Goal: Go to known website: Access a specific website the user already knows

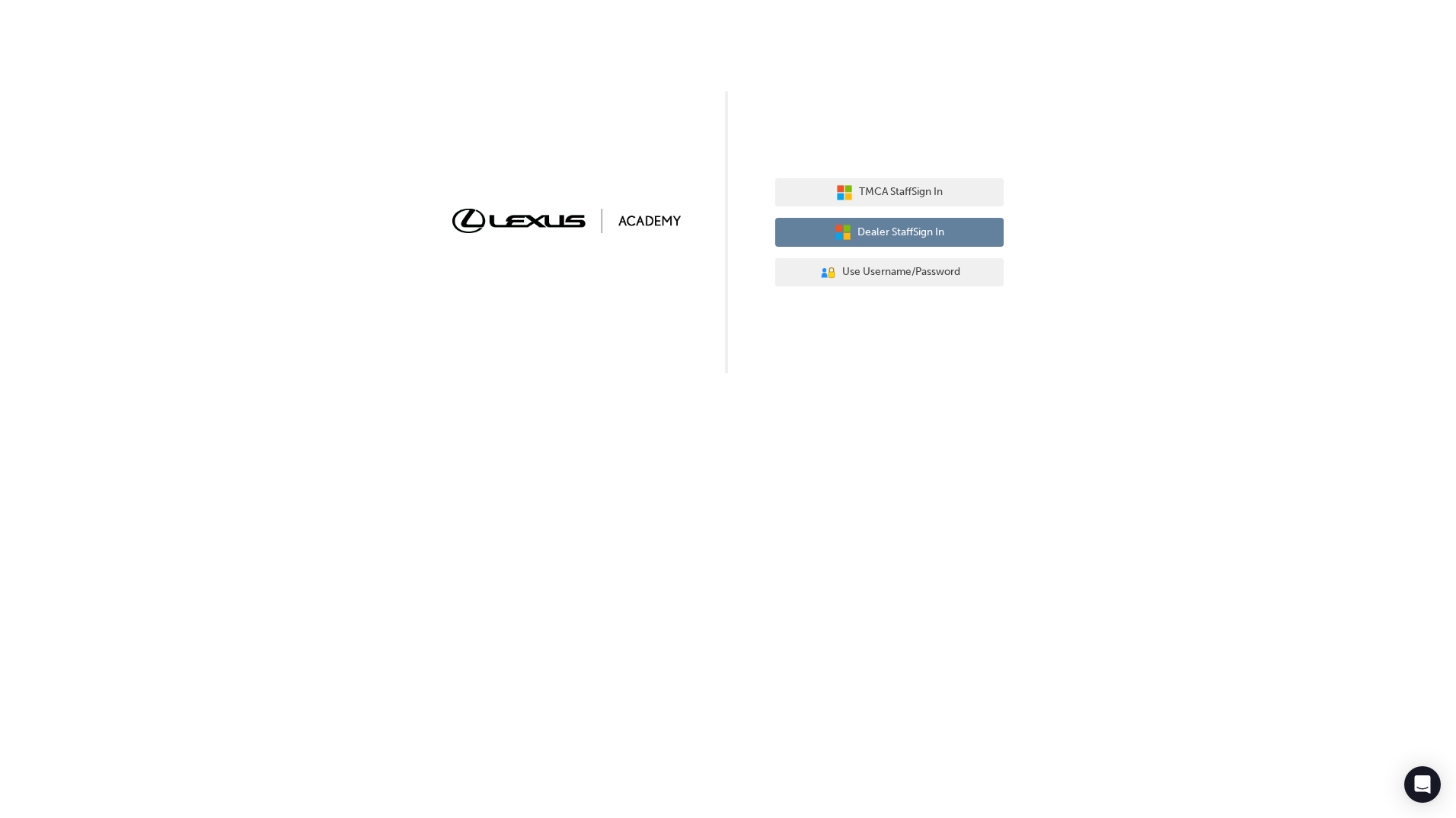
click at [975, 234] on button "Dealer Staff Sign In" at bounding box center [890, 232] width 229 height 29
click at [929, 229] on span "Dealer Staff Sign In" at bounding box center [901, 232] width 87 height 18
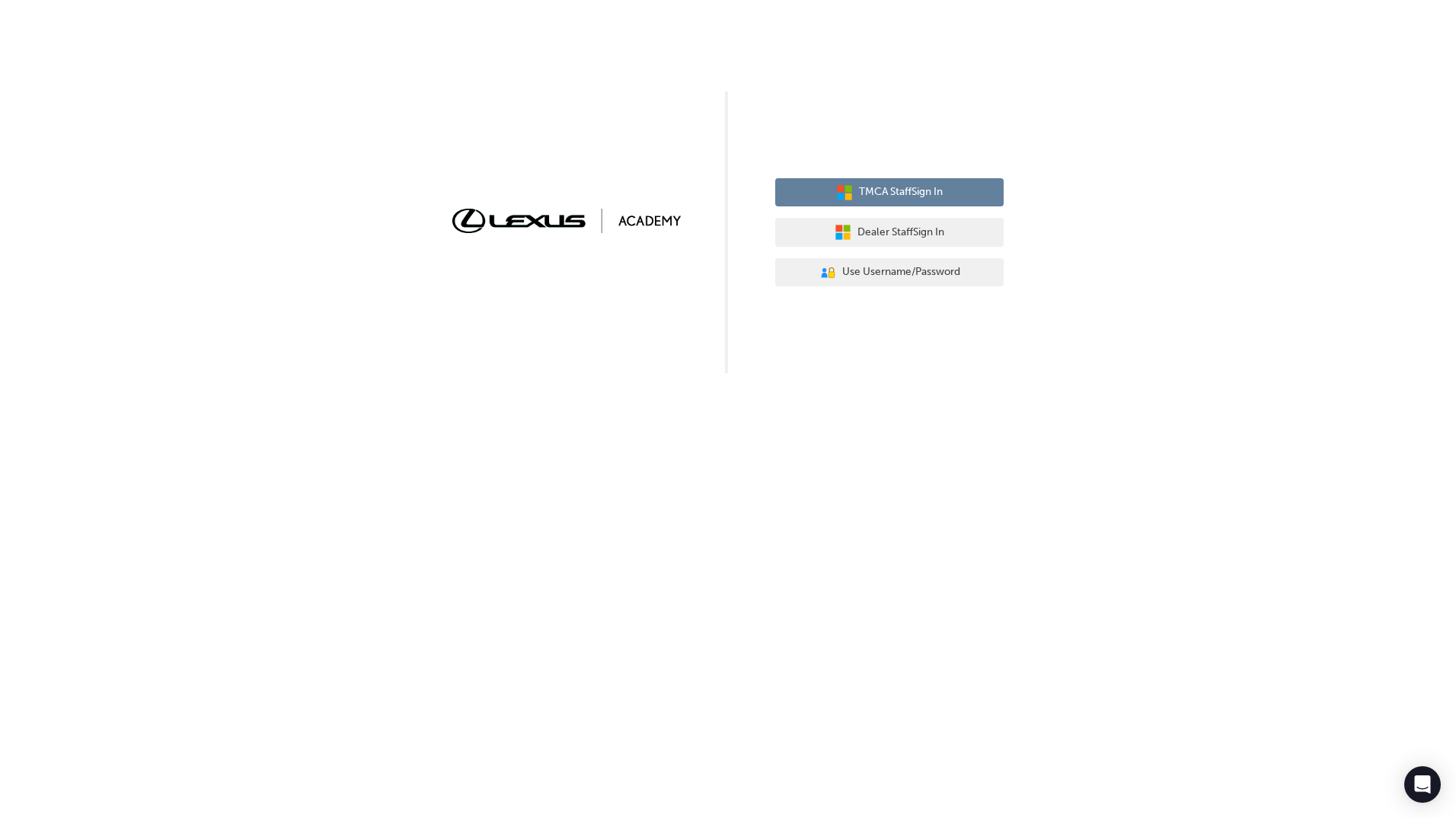
click at [874, 194] on span "TMCA Staff Sign In" at bounding box center [901, 192] width 84 height 18
